Goal: Information Seeking & Learning: Learn about a topic

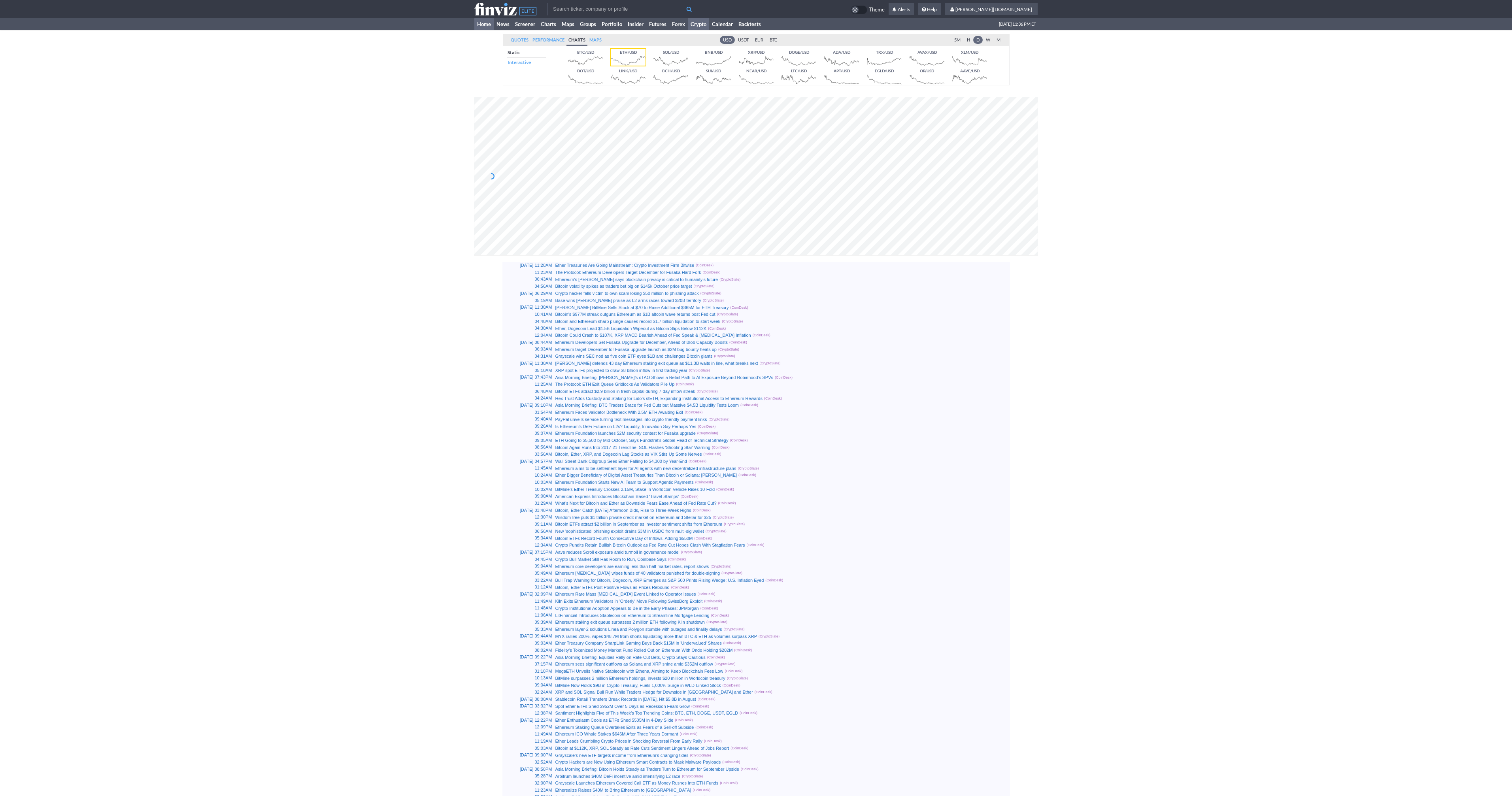
click at [483, 22] on link "Home" at bounding box center [484, 24] width 19 height 12
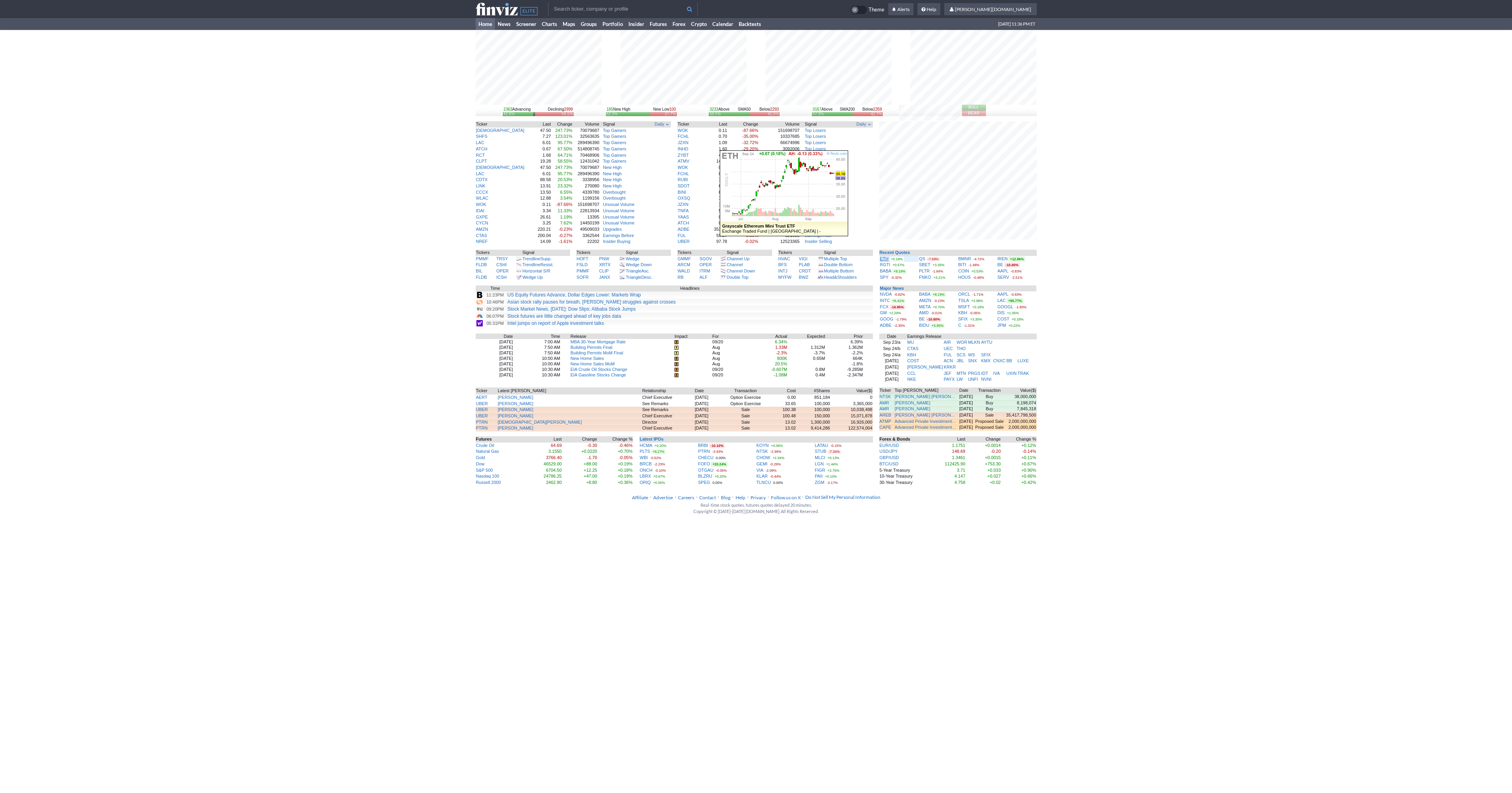
click at [885, 258] on link "ETH" at bounding box center [884, 259] width 9 height 5
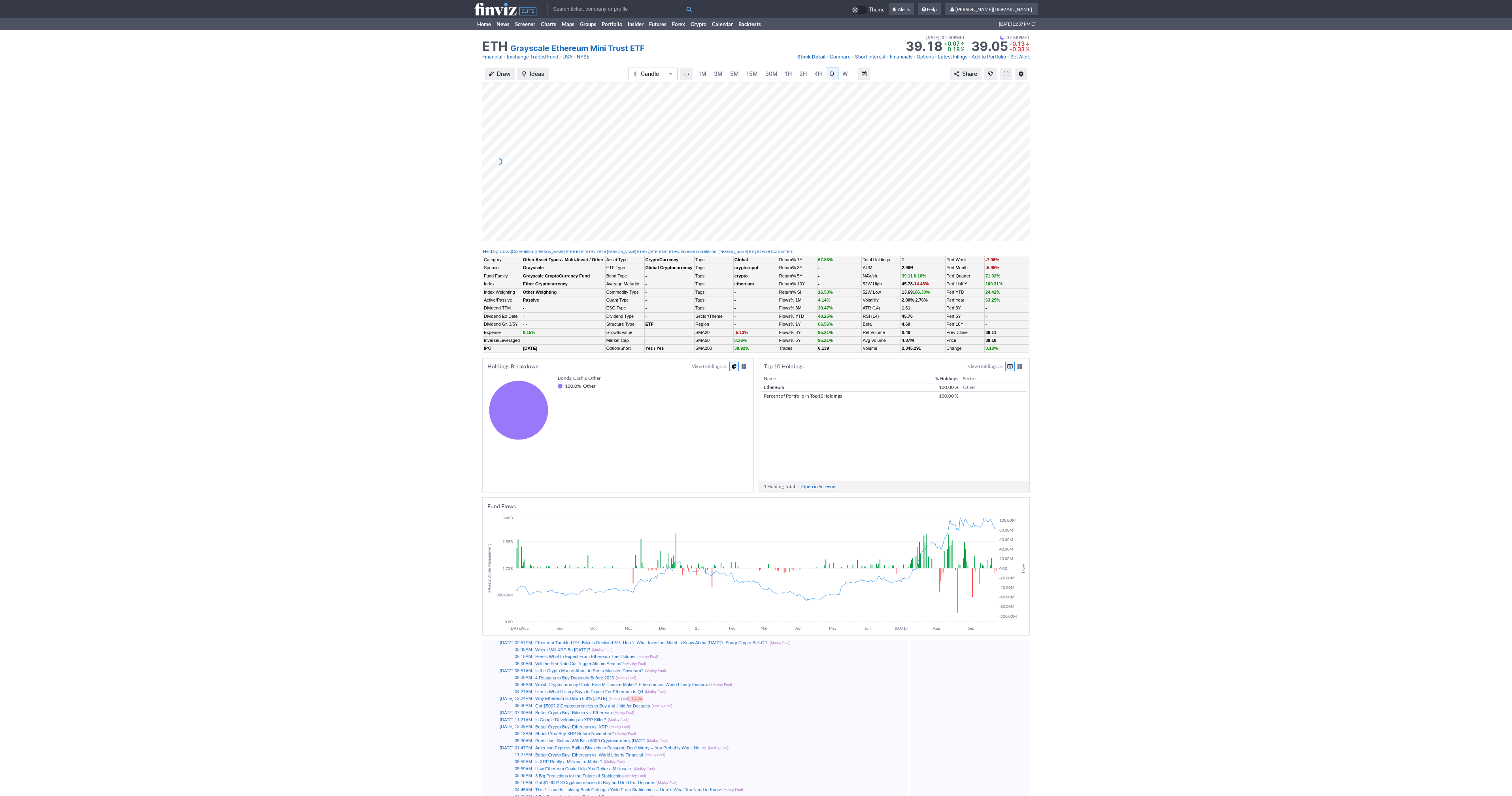
scroll to position [0, 8]
click at [1010, 76] on link at bounding box center [1006, 74] width 12 height 12
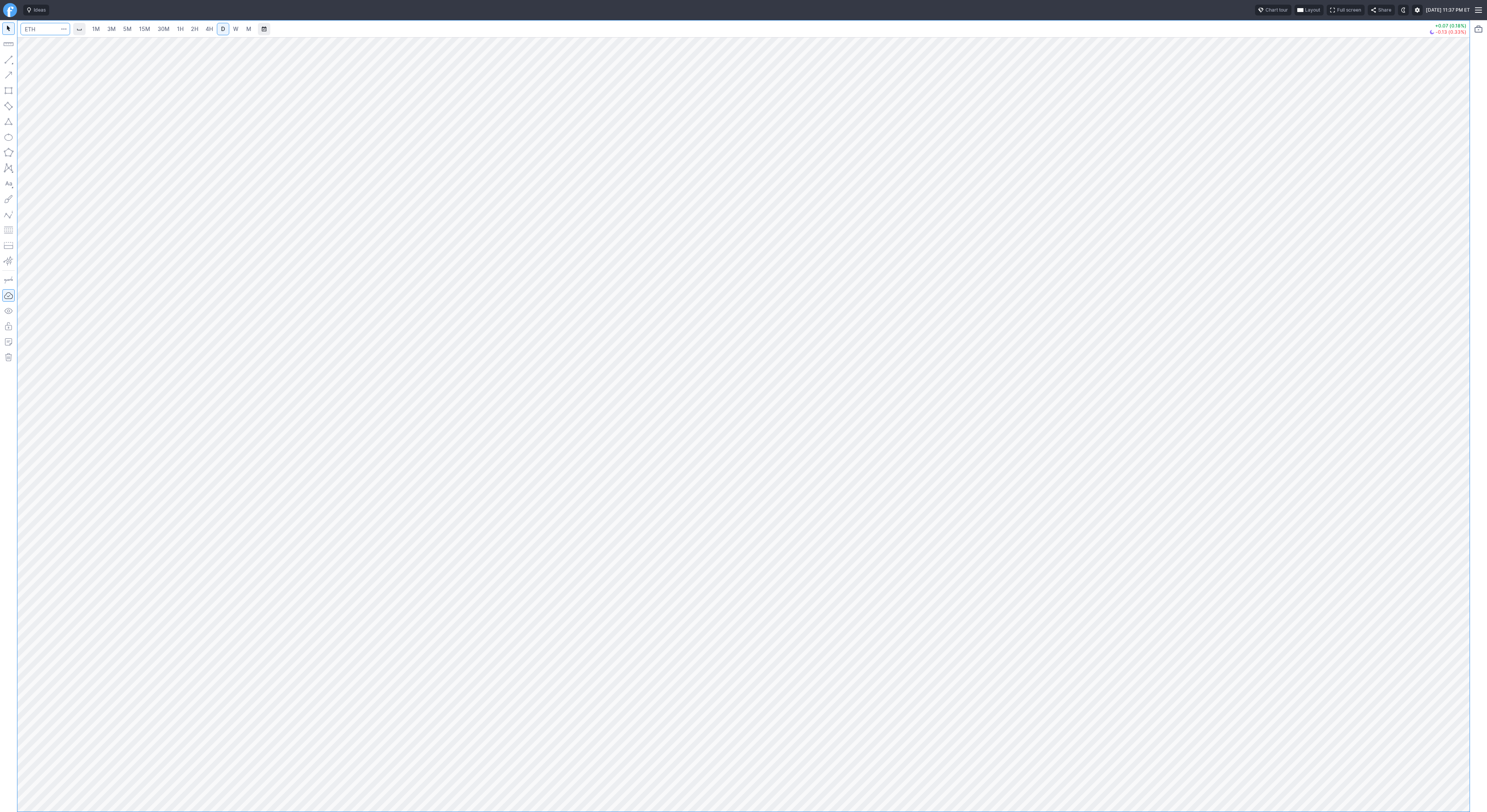
click at [49, 27] on input "Search" at bounding box center [46, 29] width 50 height 12
type input "eth"
click at [73, 145] on span "Eth ereum / USD" at bounding box center [107, 143] width 113 height 6
click at [115, 28] on link "3M" at bounding box center [111, 29] width 16 height 12
click at [147, 33] on link "15M" at bounding box center [145, 29] width 18 height 12
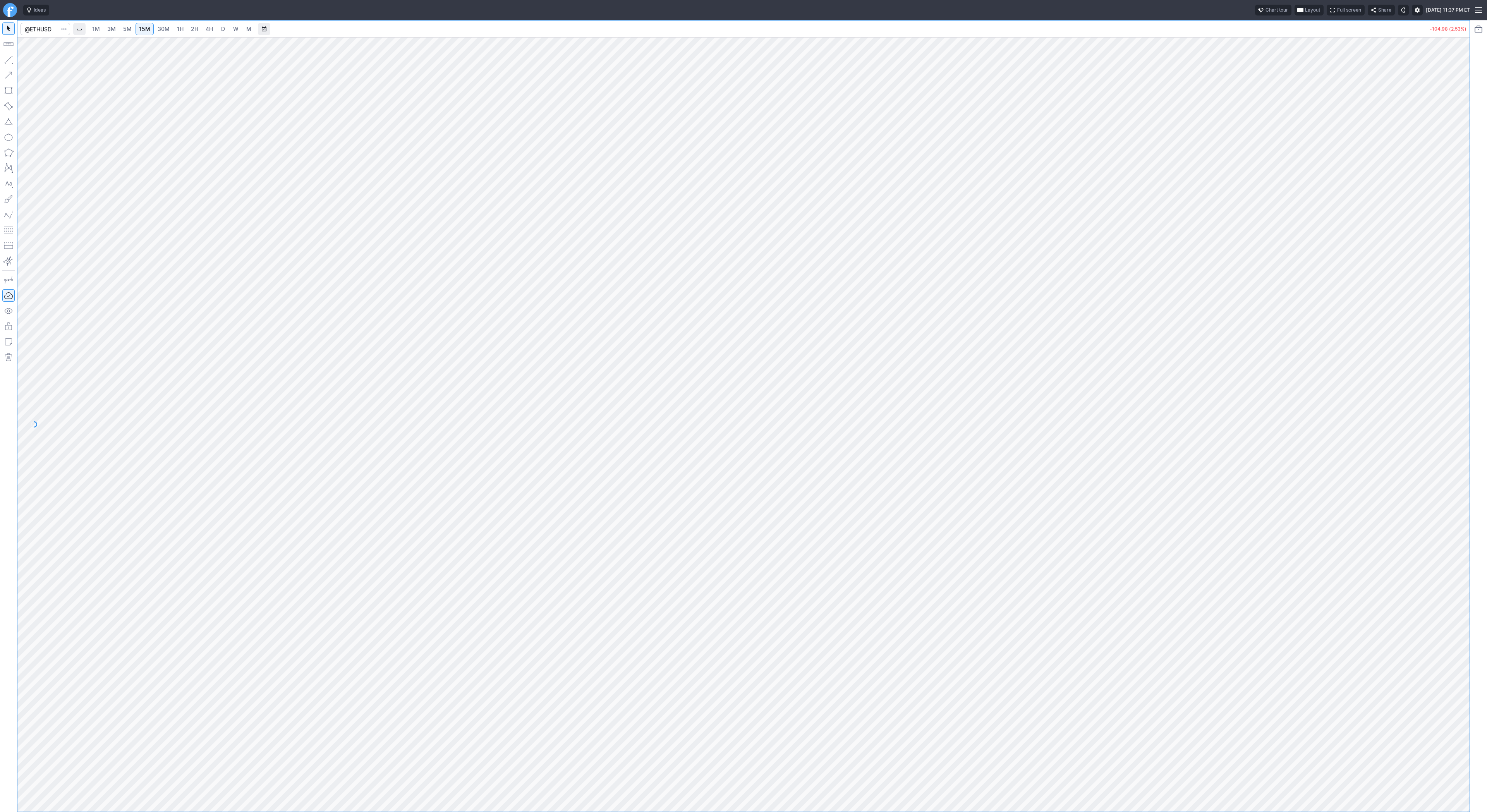
click at [167, 33] on link "30M" at bounding box center [163, 29] width 19 height 12
click at [188, 35] on link "2H" at bounding box center [195, 29] width 14 height 12
click at [208, 35] on link "4H" at bounding box center [209, 29] width 14 height 12
click at [27, 62] on button "Line" at bounding box center [42, 61] width 45 height 11
click at [16, 59] on div at bounding box center [9, 416] width 17 height 792
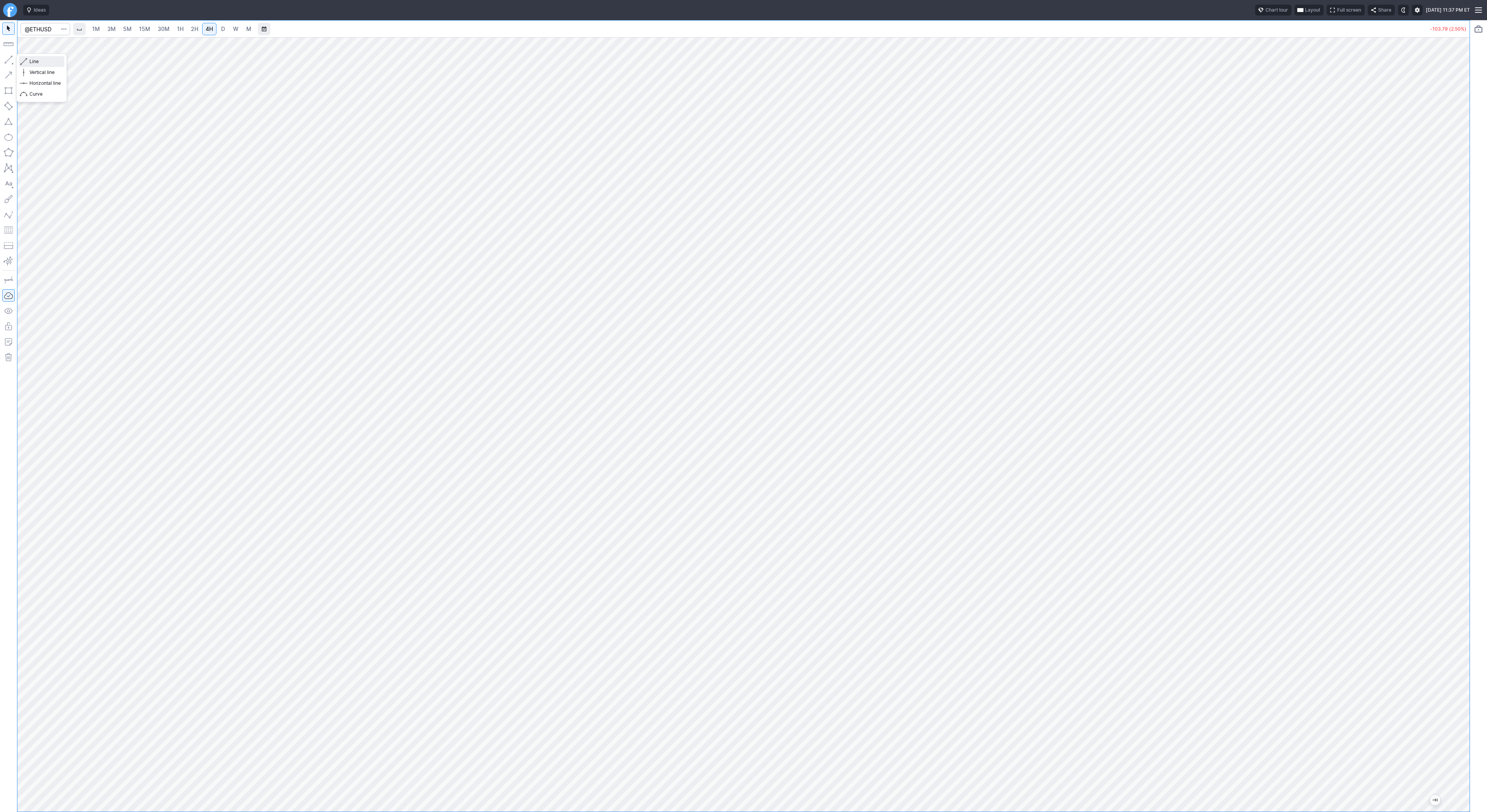
click at [33, 59] on span "Line" at bounding box center [45, 61] width 31 height 8
click at [107, 24] on link "3M" at bounding box center [111, 29] width 16 height 12
click at [148, 29] on span "15M" at bounding box center [144, 28] width 11 height 6
